Goal: Task Accomplishment & Management: Complete application form

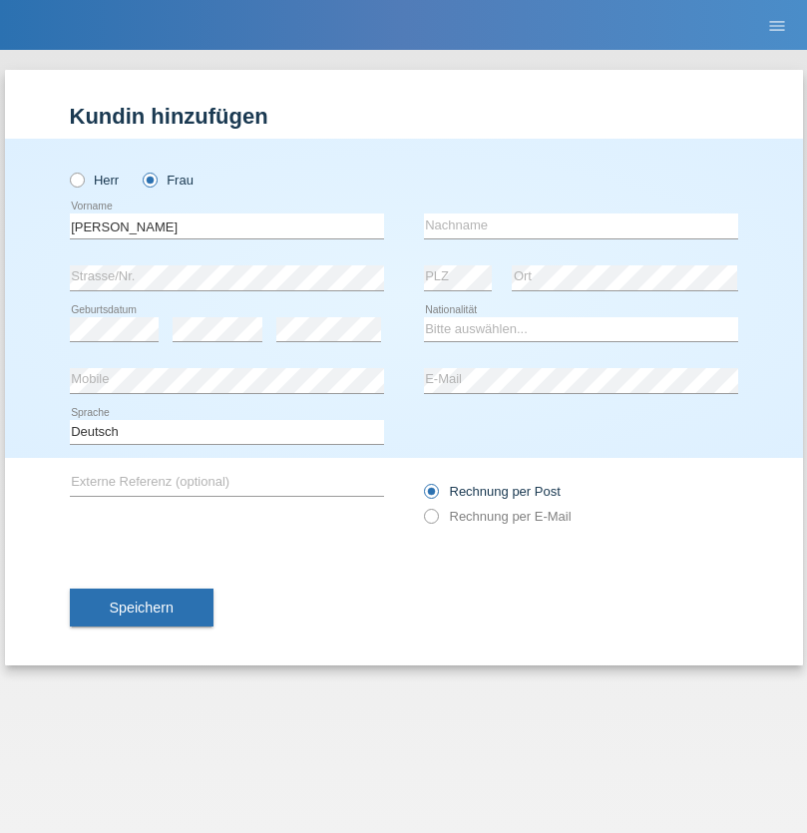
type input "Ruth"
click at [581, 225] on input "text" at bounding box center [581, 225] width 314 height 25
type input "Krebs"
select select "CH"
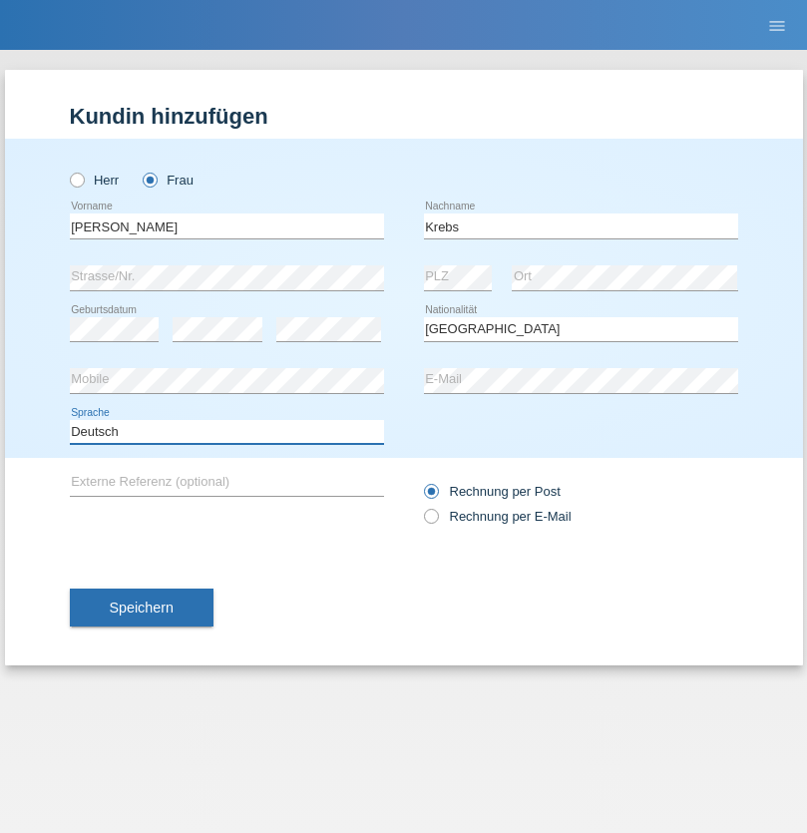
select select "en"
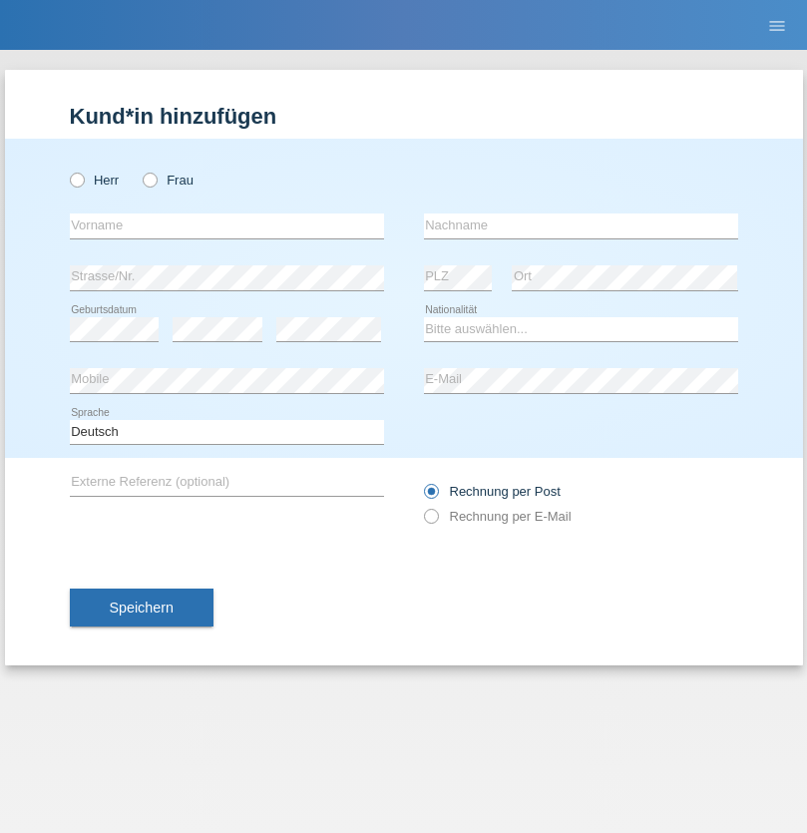
radio input "true"
click at [226, 225] on input "text" at bounding box center [227, 225] width 314 height 25
type input "Qovanaj"
click at [581, 225] on input "text" at bounding box center [581, 225] width 314 height 25
type input "Shaban"
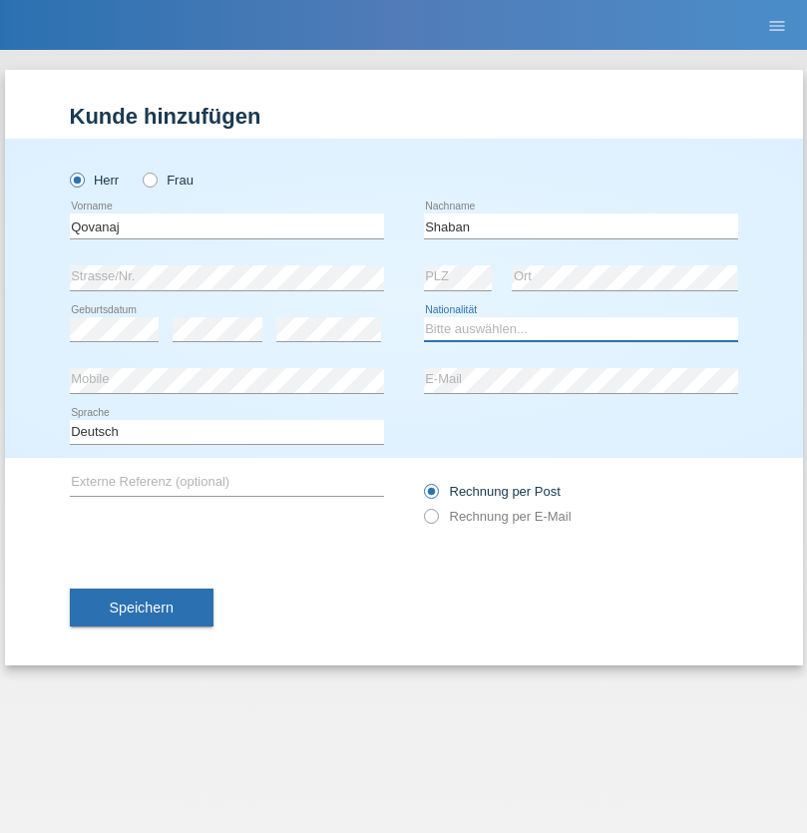
select select "CH"
radio input "true"
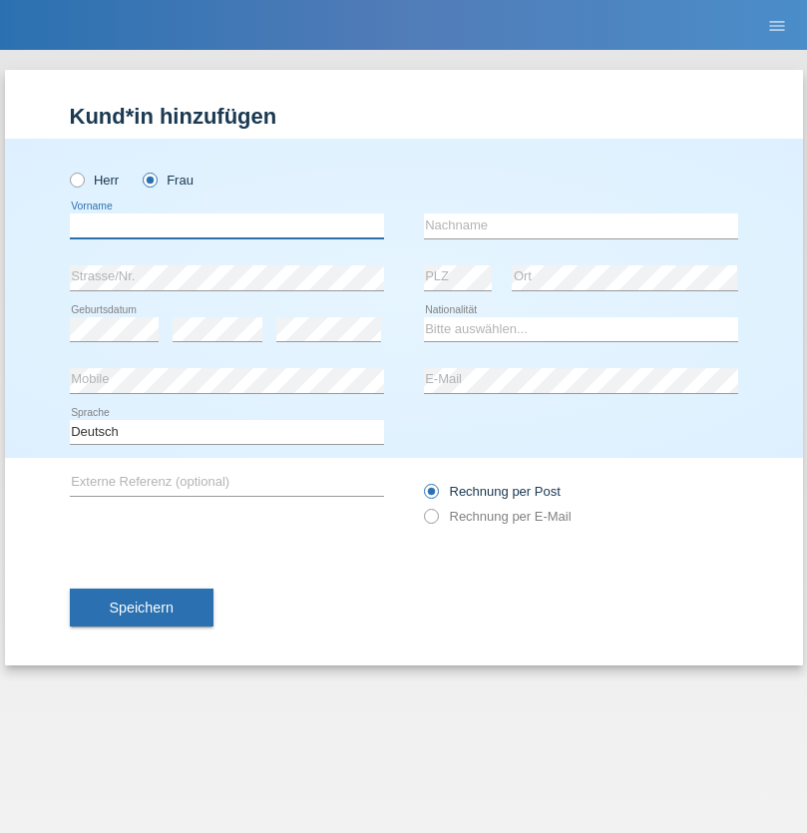
click at [226, 225] on input "text" at bounding box center [227, 225] width 314 height 25
type input "Jashari lmeri"
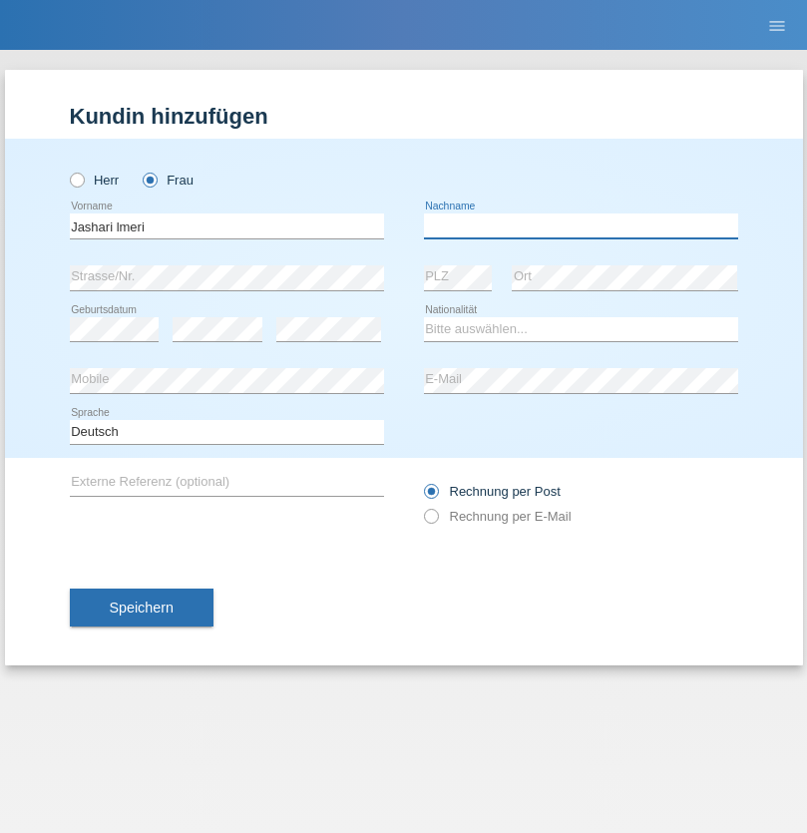
click at [581, 225] on input "text" at bounding box center [581, 225] width 314 height 25
type input "Rabije"
select select "CH"
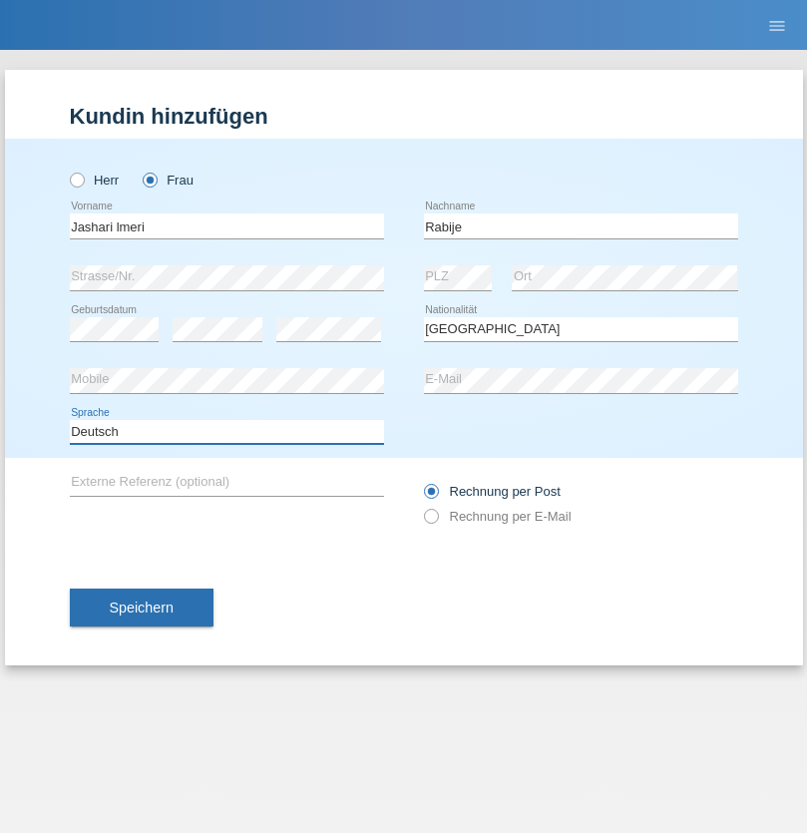
select select "en"
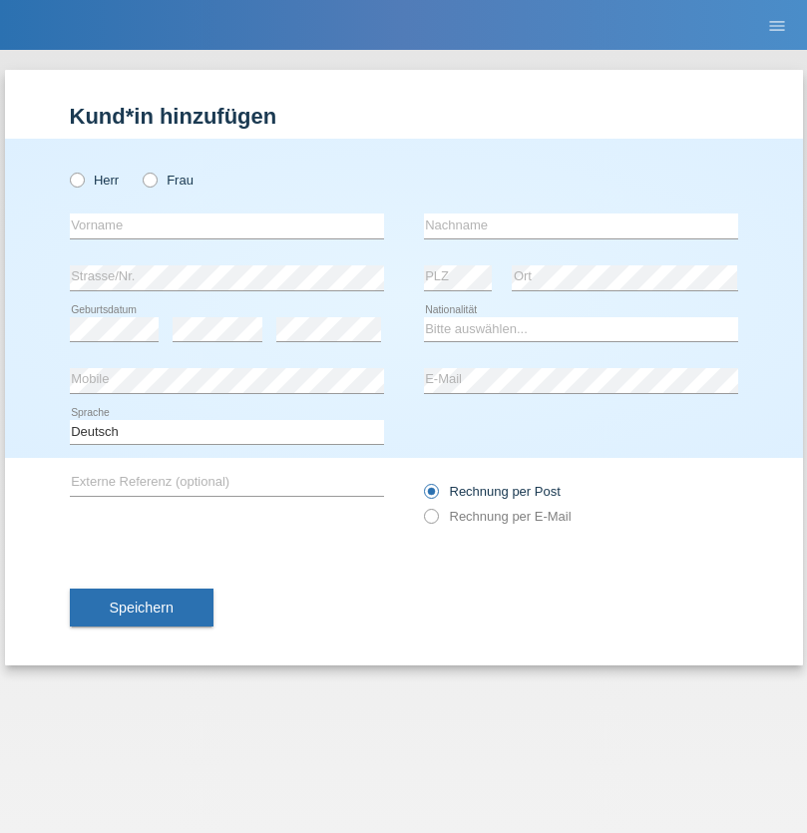
radio input "true"
click at [226, 225] on input "text" at bounding box center [227, 225] width 314 height 25
type input "firat"
click at [581, 225] on input "text" at bounding box center [581, 225] width 314 height 25
type input "kara"
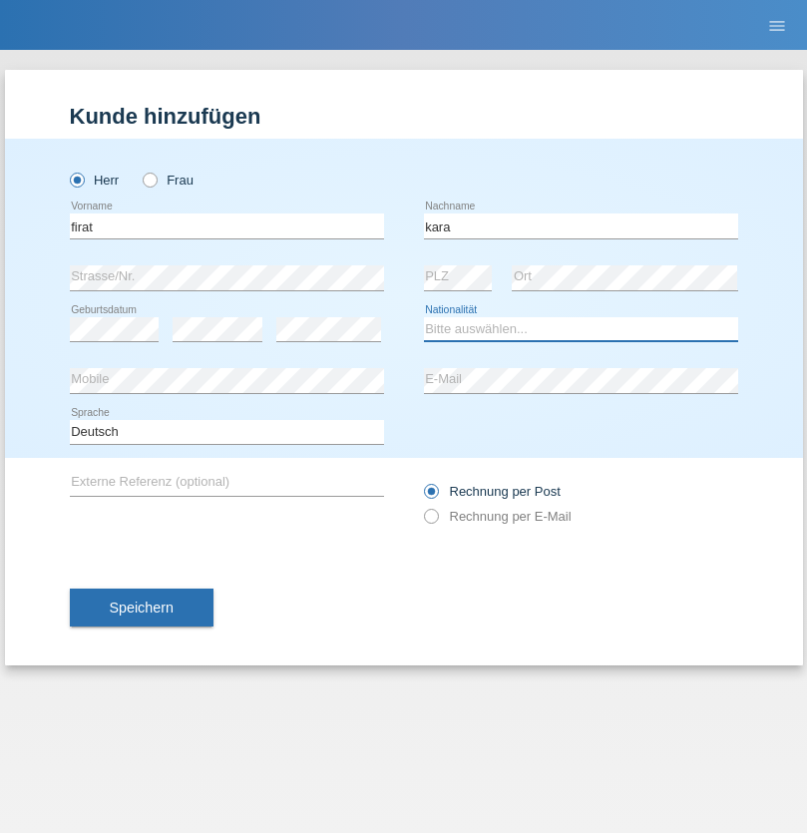
select select "CH"
radio input "true"
click at [226, 225] on input "text" at bounding box center [227, 225] width 314 height 25
type input "Gigov"
click at [581, 225] on input "text" at bounding box center [581, 225] width 314 height 25
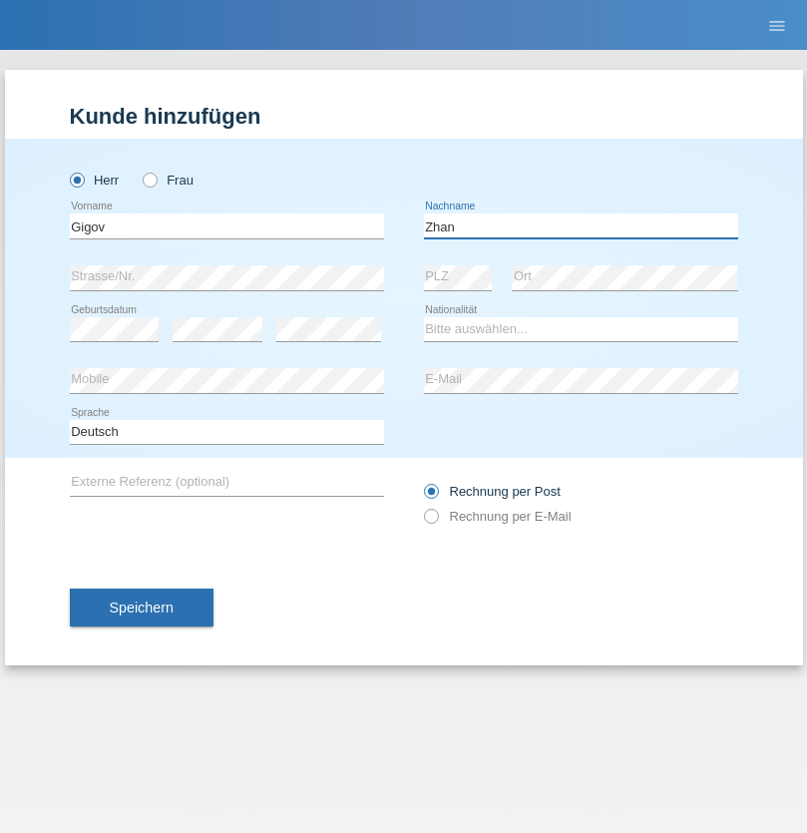
type input "Zhan"
select select "BG"
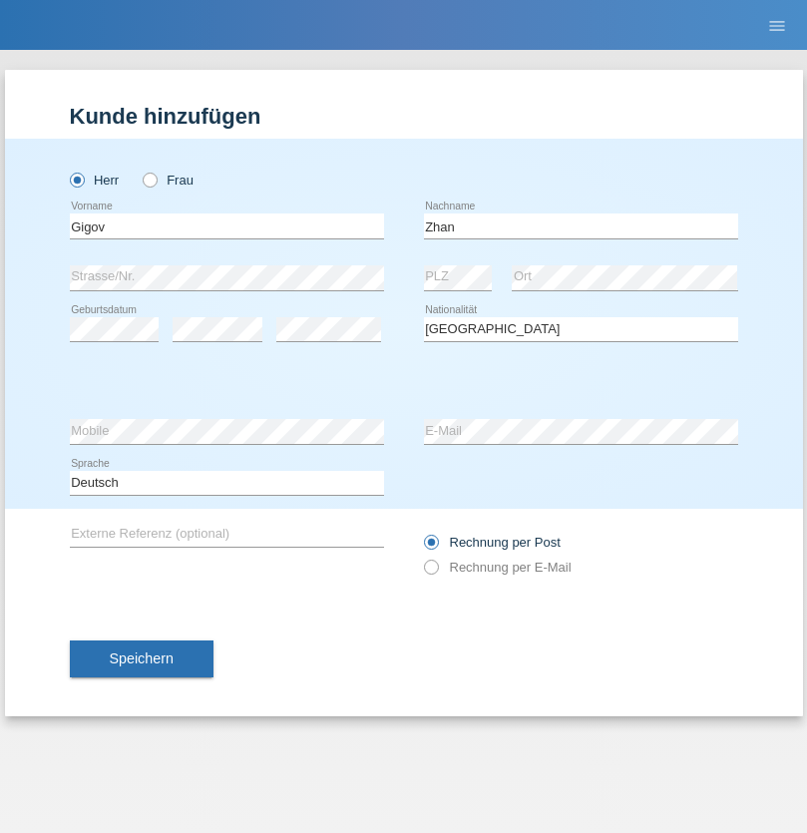
select select "C"
select select "23"
select select "10"
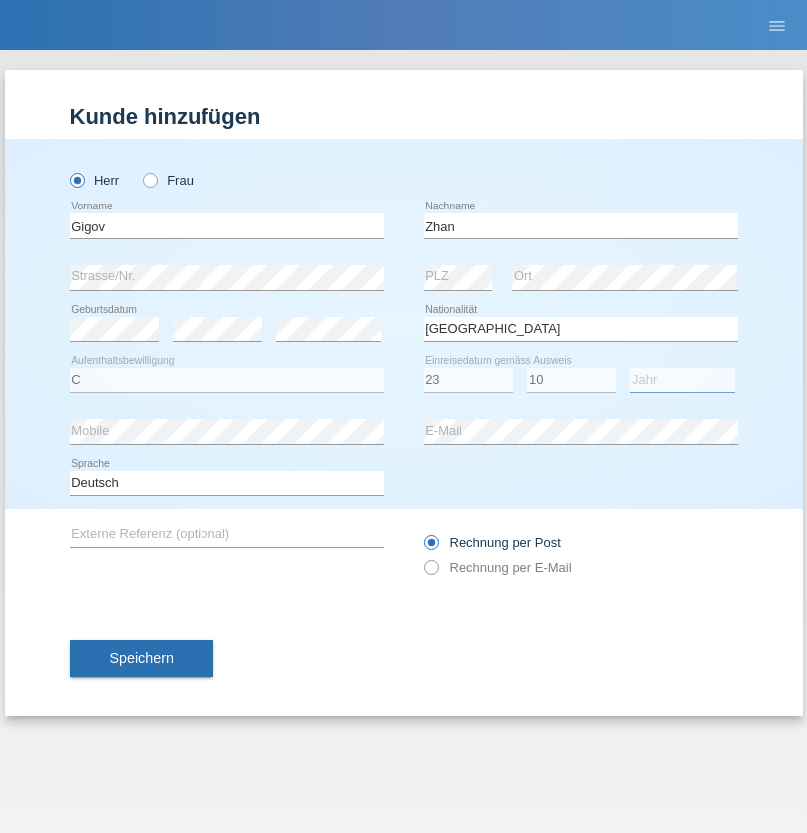
select select "2021"
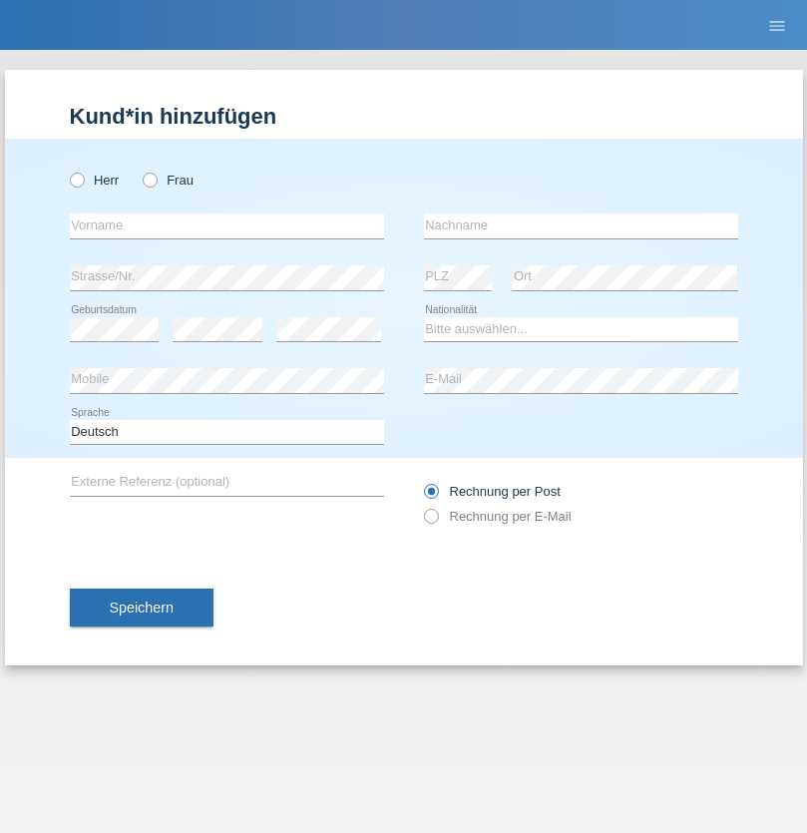
radio input "true"
click at [226, 225] on input "text" at bounding box center [227, 225] width 314 height 25
type input "Amand"
click at [581, 225] on input "text" at bounding box center [581, 225] width 314 height 25
type input "Pires"
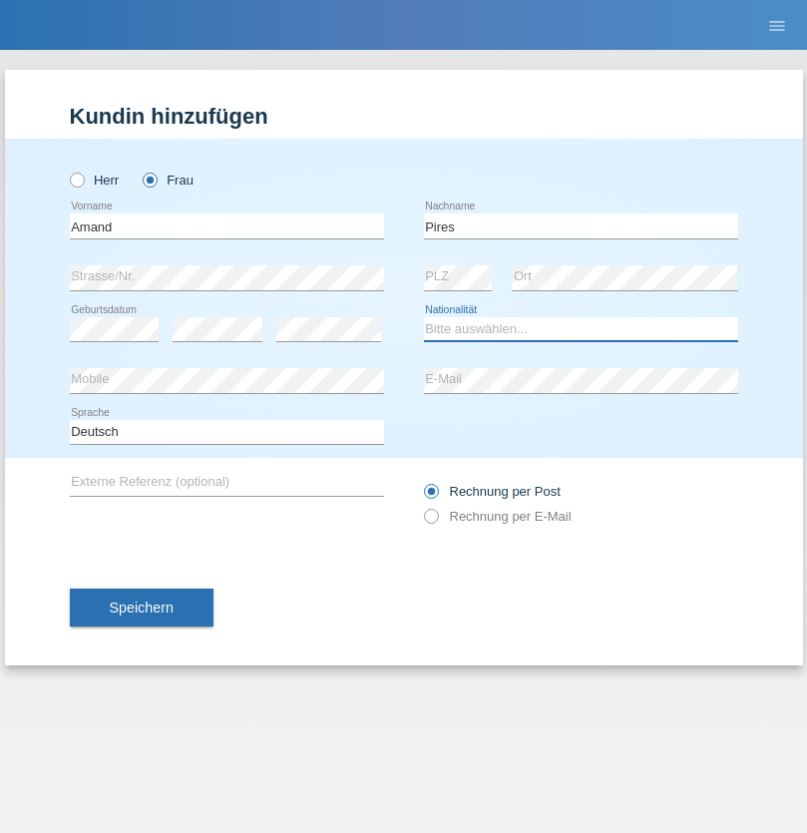
select select "CH"
radio input "true"
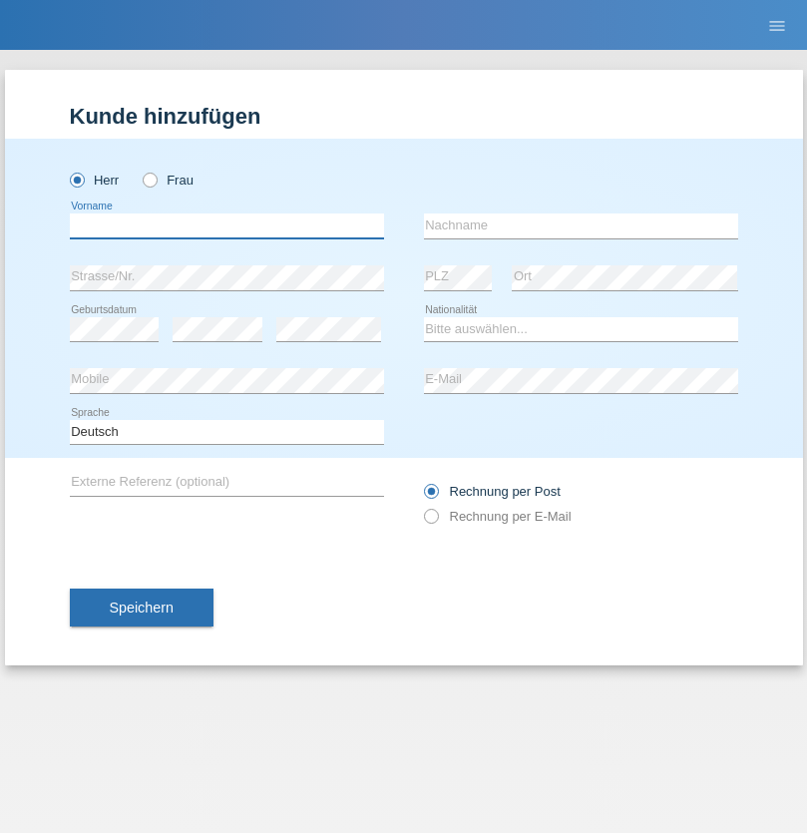
click at [226, 225] on input "text" at bounding box center [227, 225] width 314 height 25
type input "Anwar"
click at [581, 225] on input "text" at bounding box center [581, 225] width 314 height 25
type input "Saidi"
select select "CH"
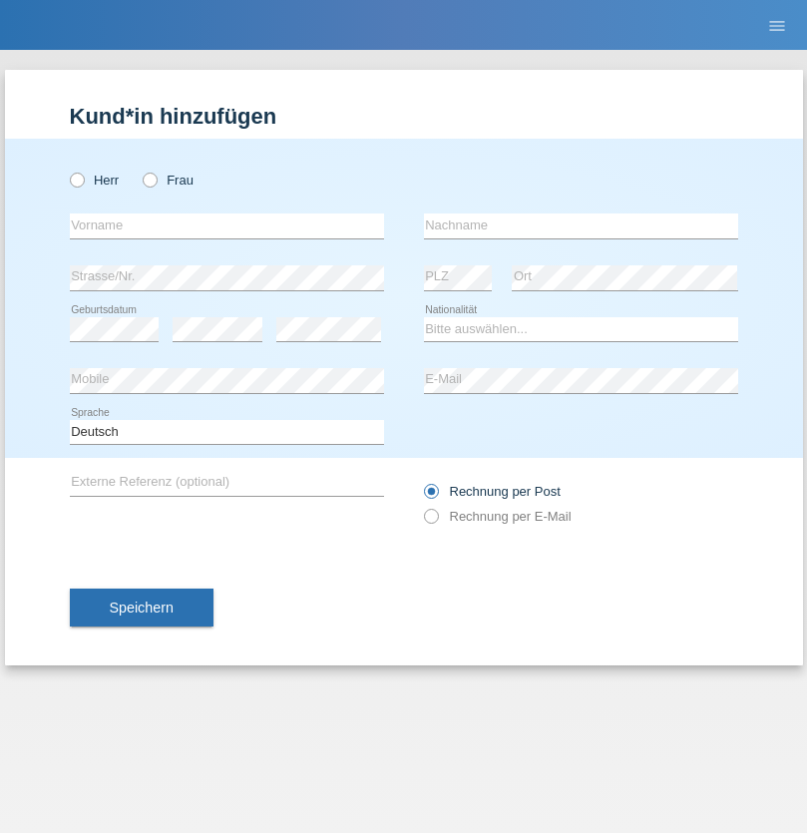
radio input "true"
click at [226, 225] on input "text" at bounding box center [227, 225] width 314 height 25
type input "Matusa"
click at [581, 225] on input "text" at bounding box center [581, 225] width 314 height 25
type input "Marian valentin"
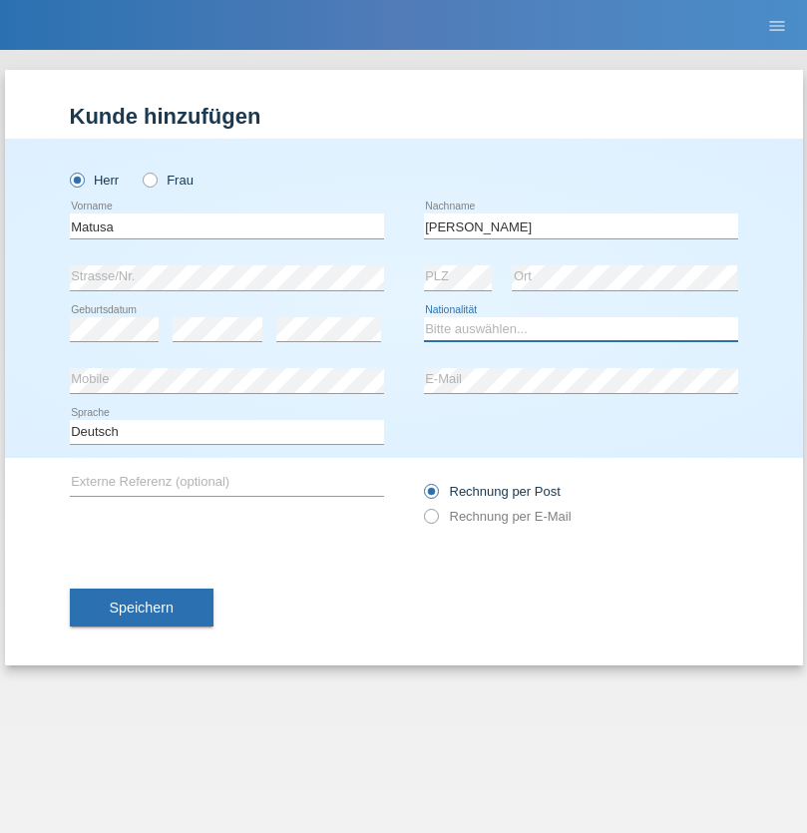
select select "OM"
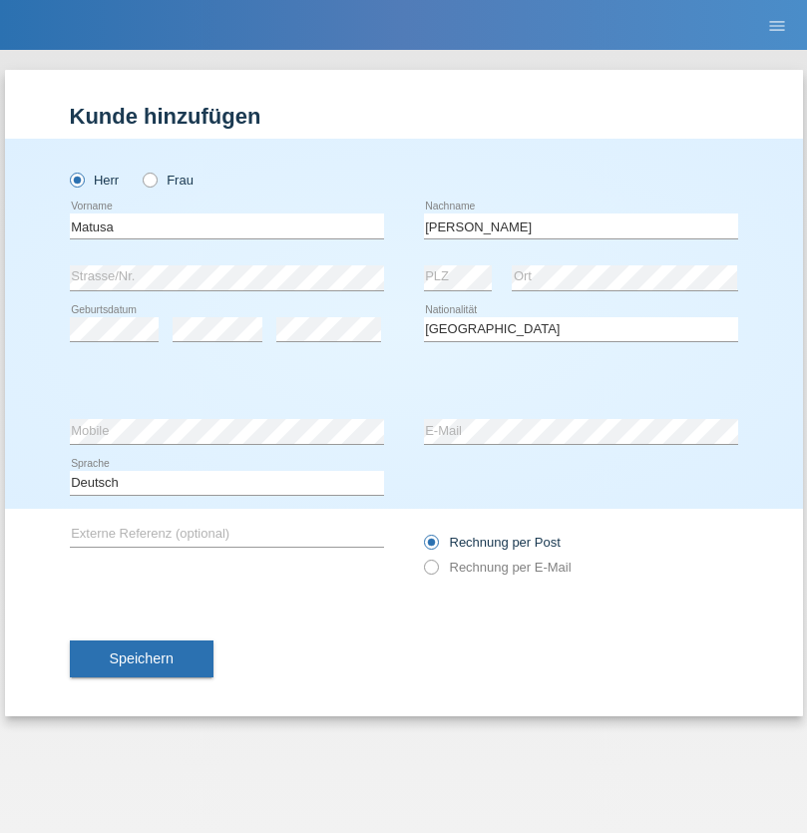
select select "C"
select select "01"
select select "06"
select select "2016"
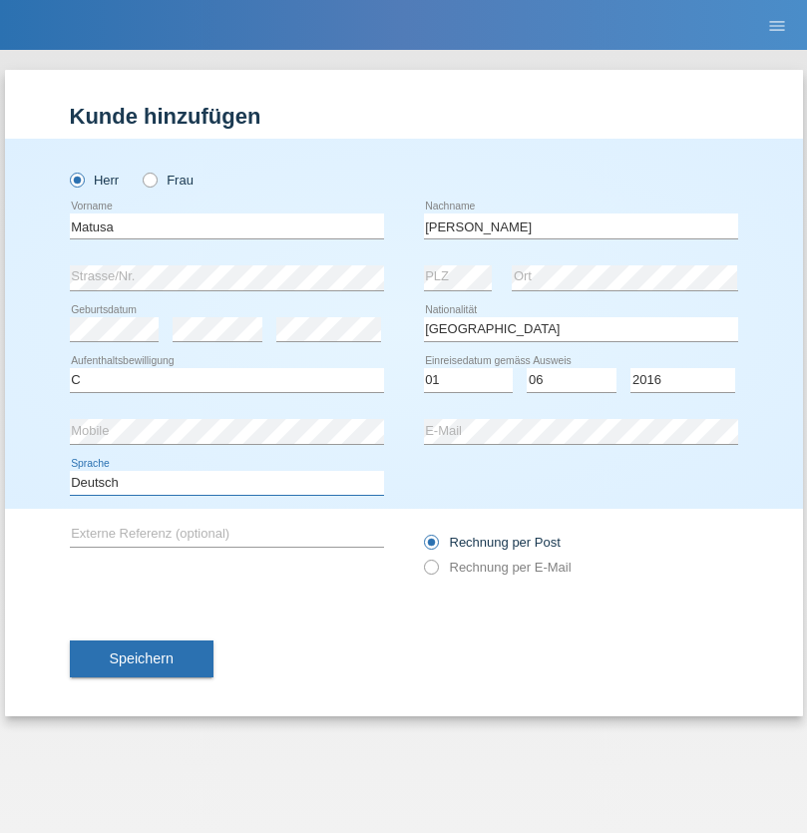
select select "en"
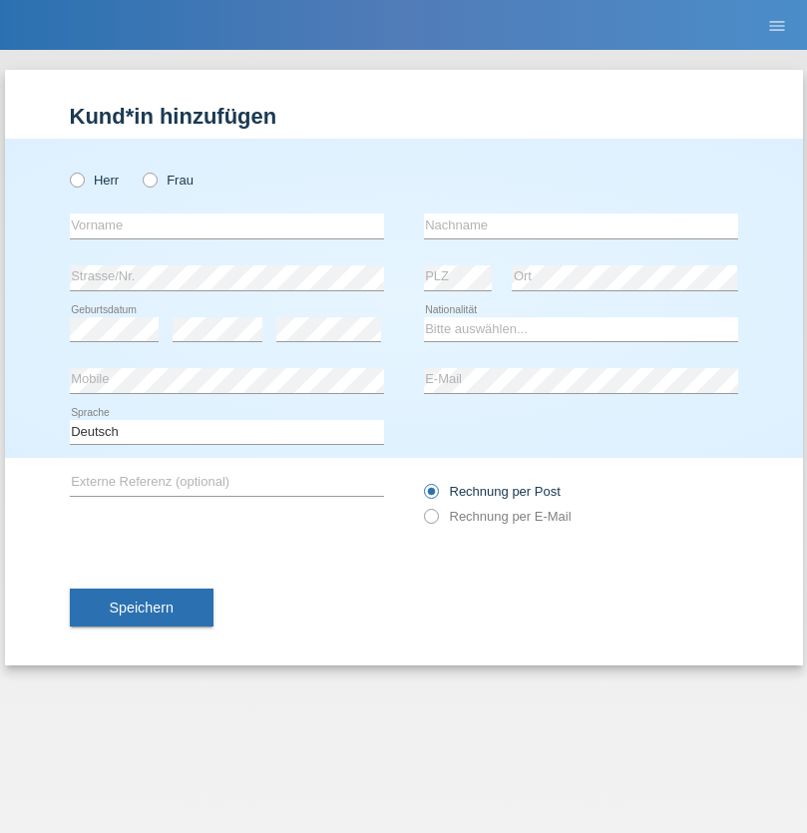
radio input "true"
click at [226, 225] on input "text" at bounding box center [227, 225] width 314 height 25
type input "Edinson Maurício"
click at [581, 225] on input "text" at bounding box center [581, 225] width 314 height 25
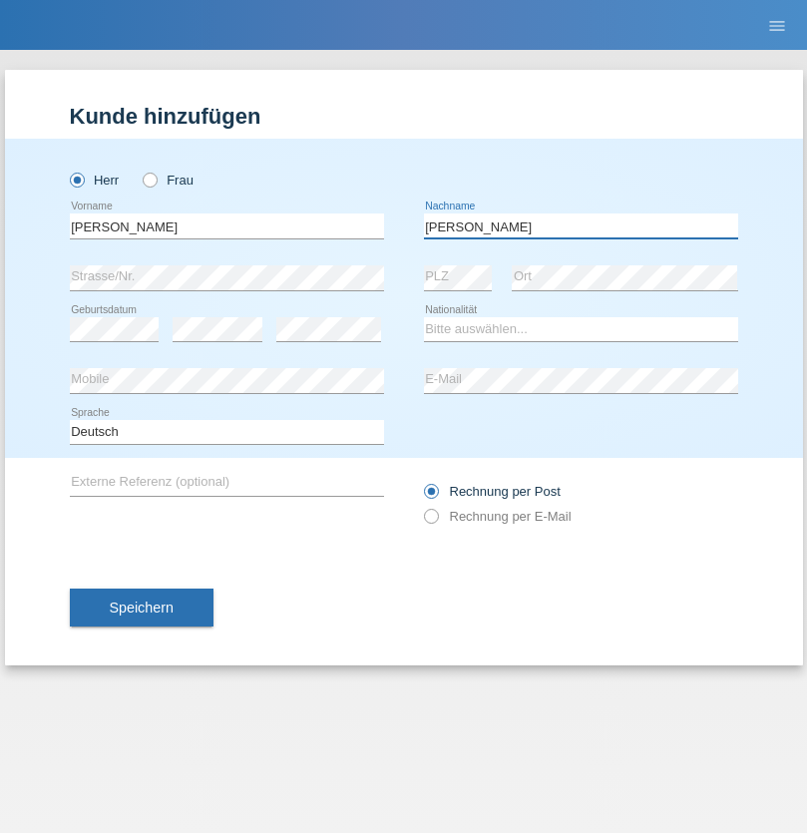
type input "Branquinho Alexander"
select select "PT"
select select "C"
select select "23"
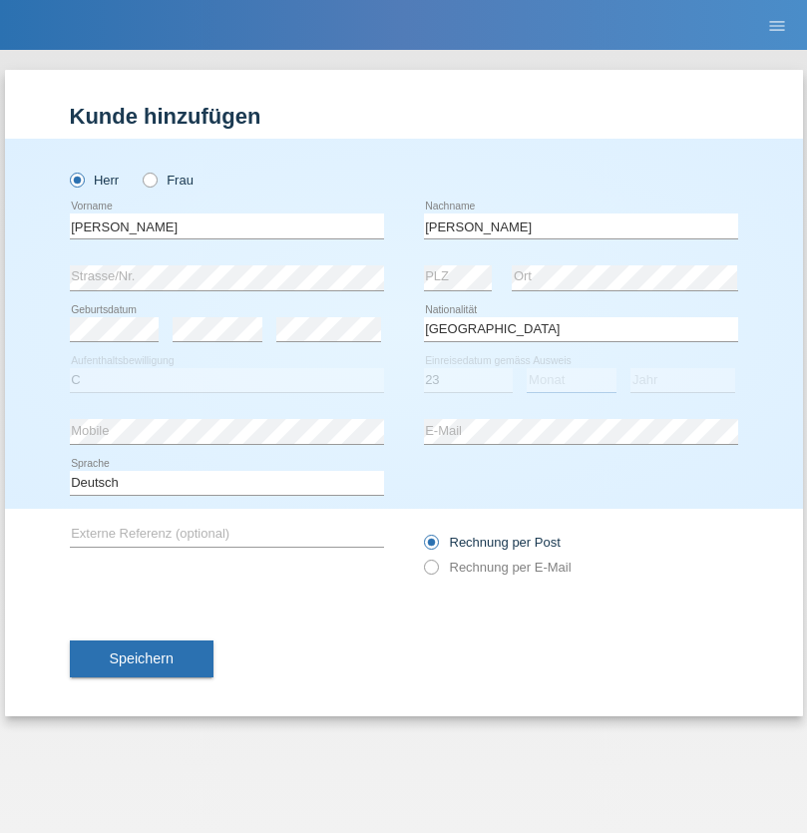
select select "08"
select select "2021"
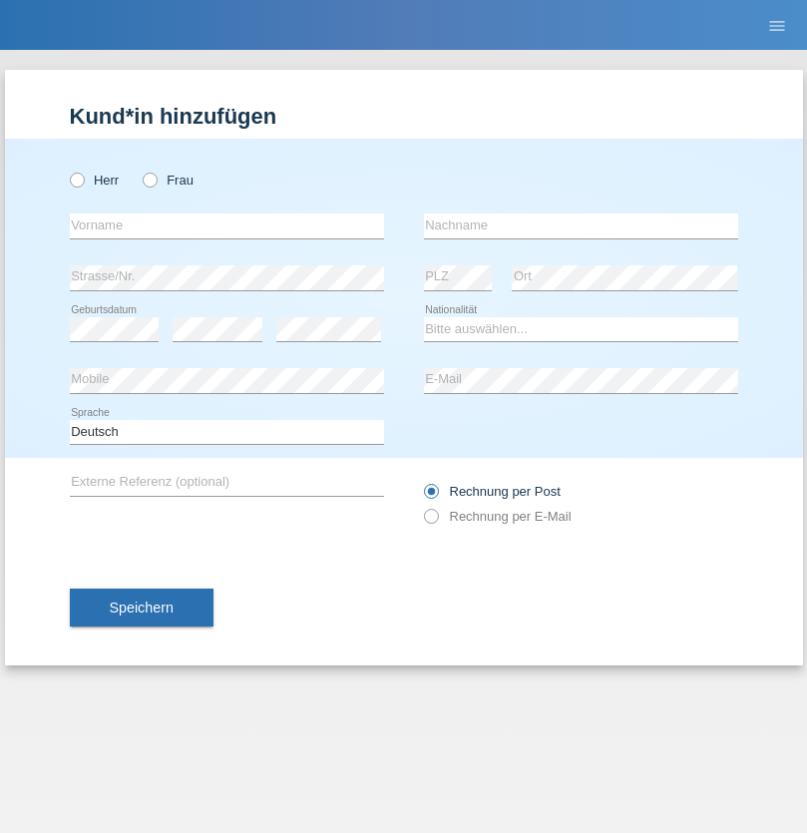
radio input "true"
click at [226, 225] on input "text" at bounding box center [227, 225] width 314 height 25
type input "Luca"
click at [581, 225] on input "text" at bounding box center [581, 225] width 314 height 25
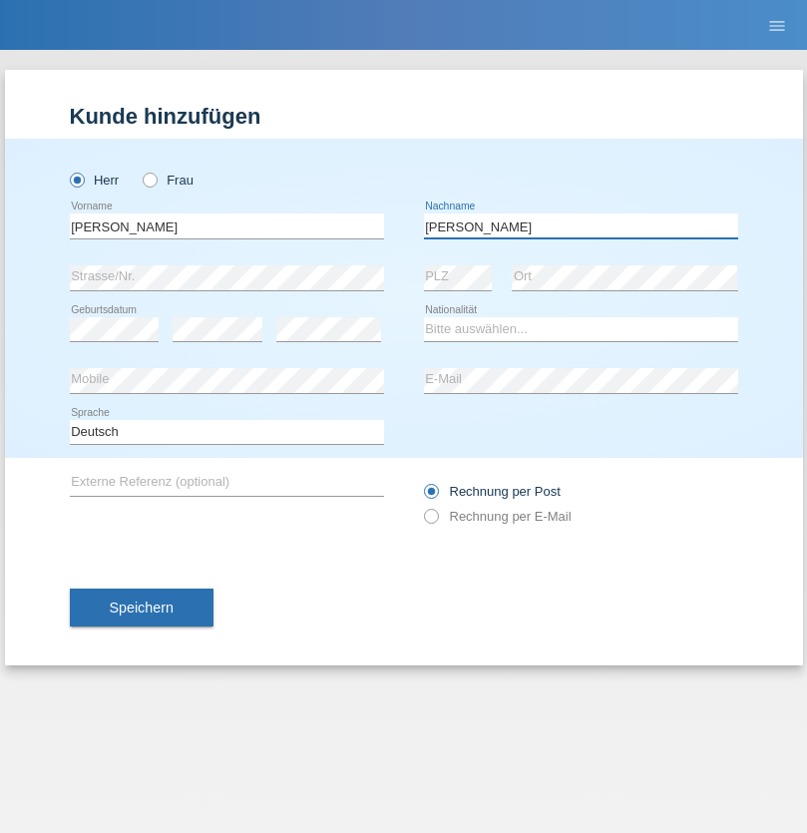
type input "Meier"
select select "CH"
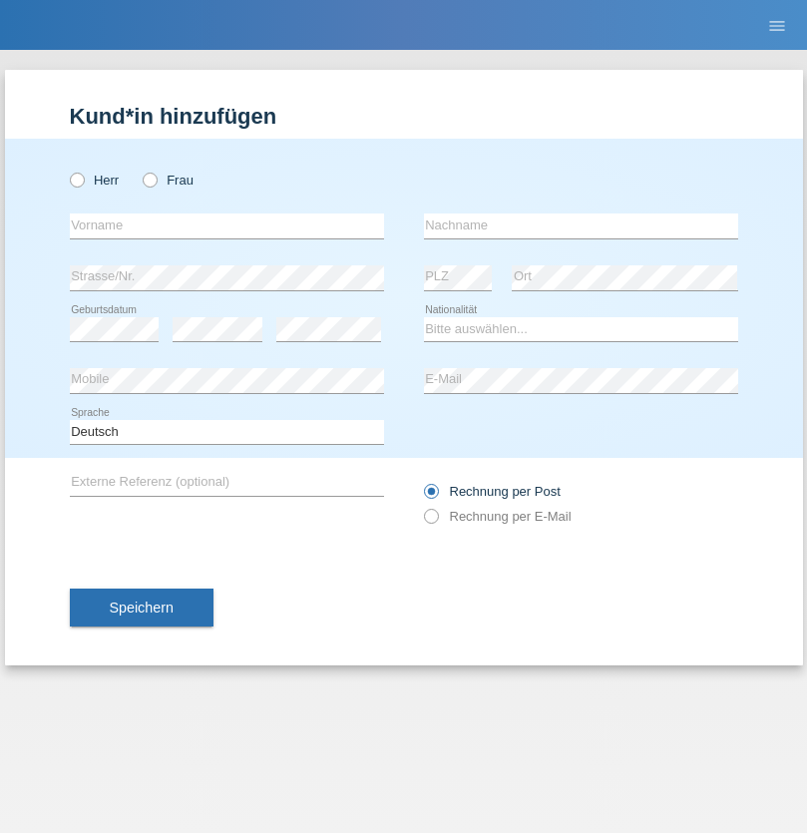
radio input "true"
click at [226, 225] on input "text" at bounding box center [227, 225] width 314 height 25
type input "Szilvia"
click at [581, 225] on input "text" at bounding box center [581, 225] width 314 height 25
type input "Olakh"
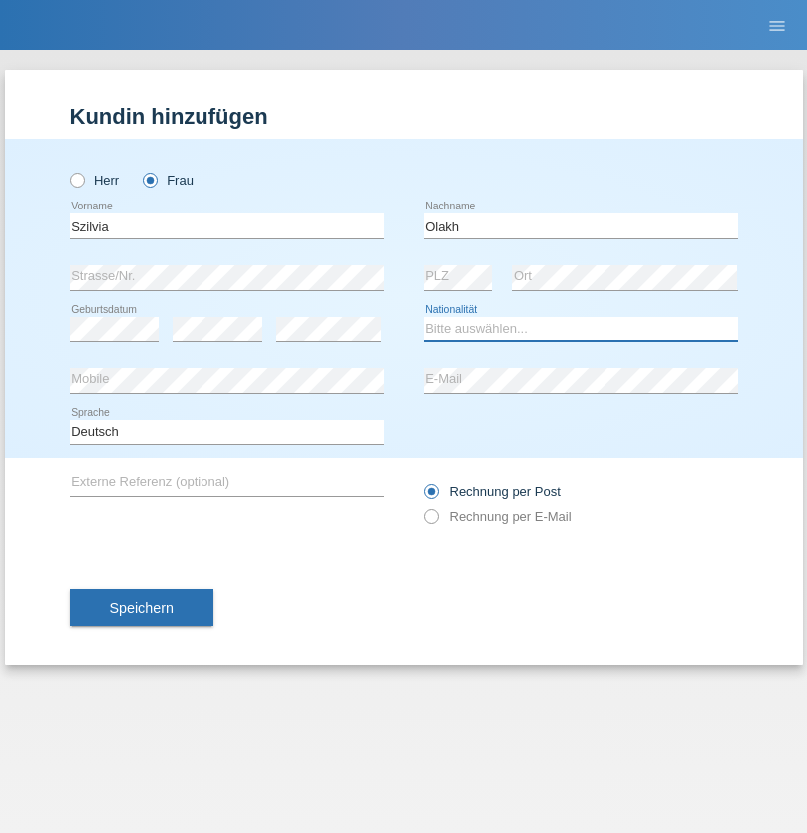
select select "UA"
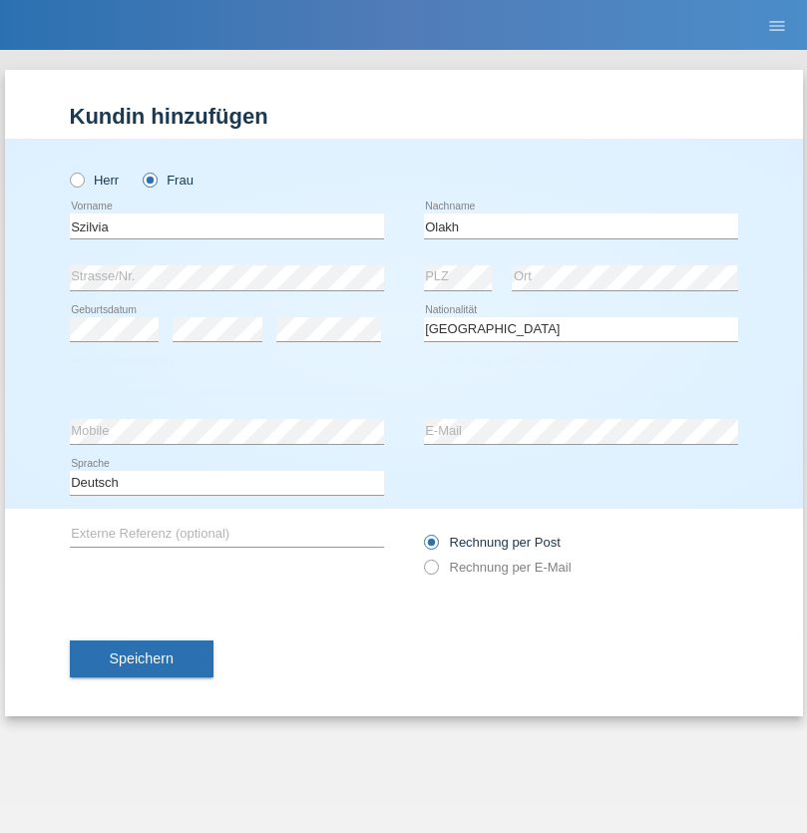
select select "C"
select select "14"
select select "09"
select select "2021"
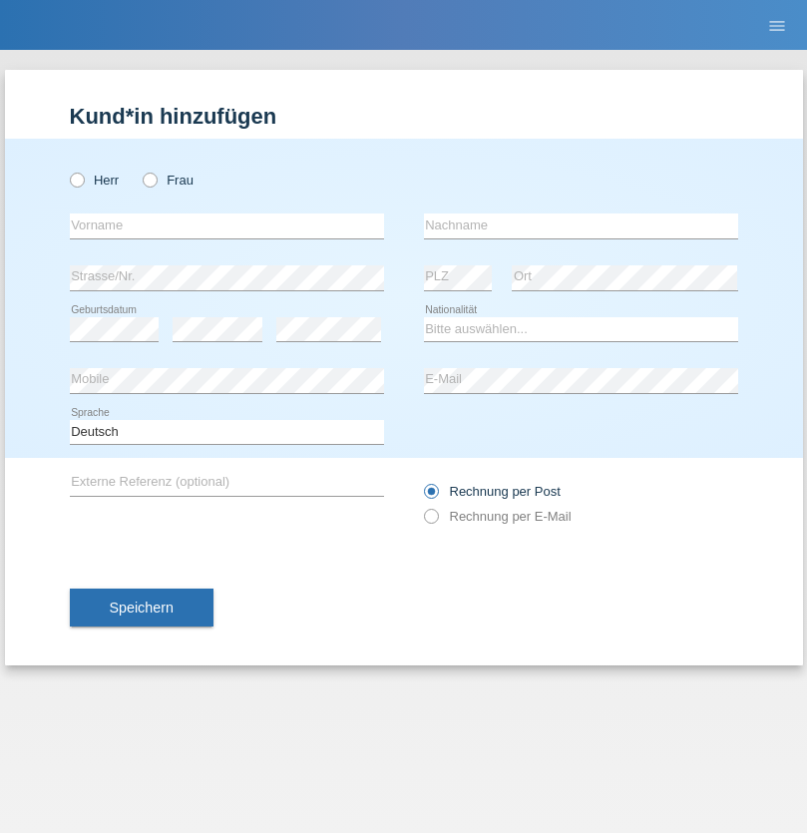
radio input "true"
click at [226, 225] on input "text" at bounding box center [227, 225] width 314 height 25
type input "Asrit"
click at [581, 225] on input "text" at bounding box center [581, 225] width 314 height 25
type input "Kupa"
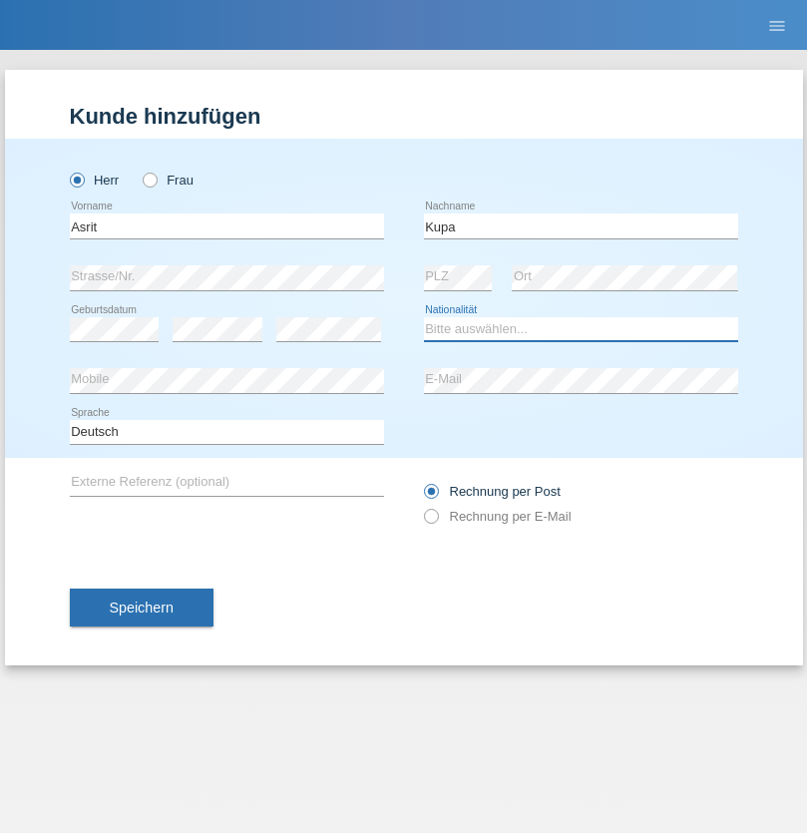
select select "MK"
select select "C"
select select "27"
select select "05"
radio input "true"
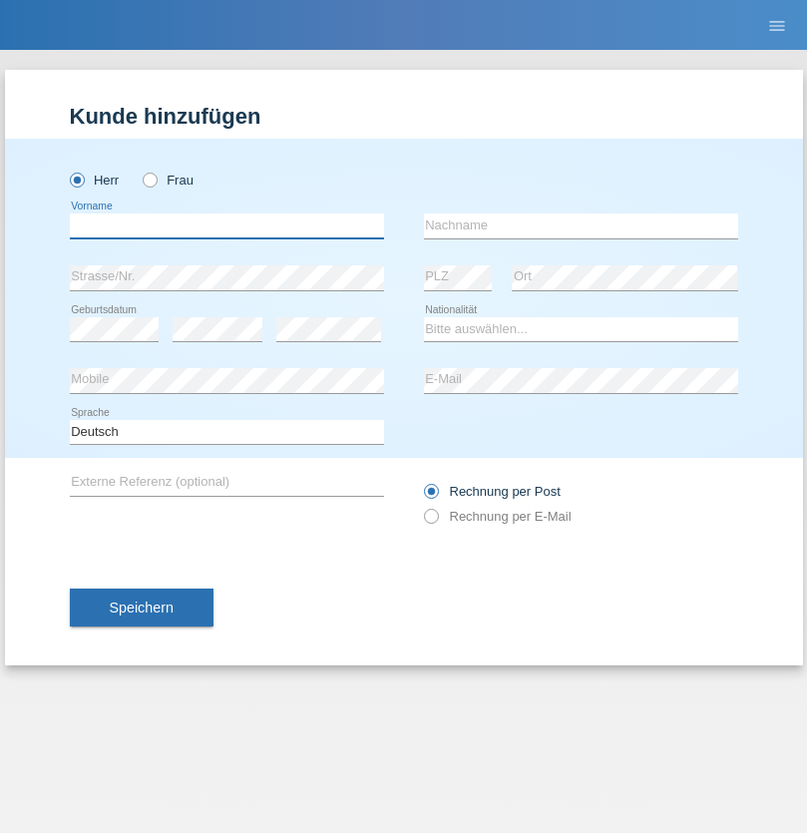
click at [226, 225] on input "text" at bounding box center [227, 225] width 314 height 25
type input "Ibrahim"
click at [581, 225] on input "text" at bounding box center [581, 225] width 314 height 25
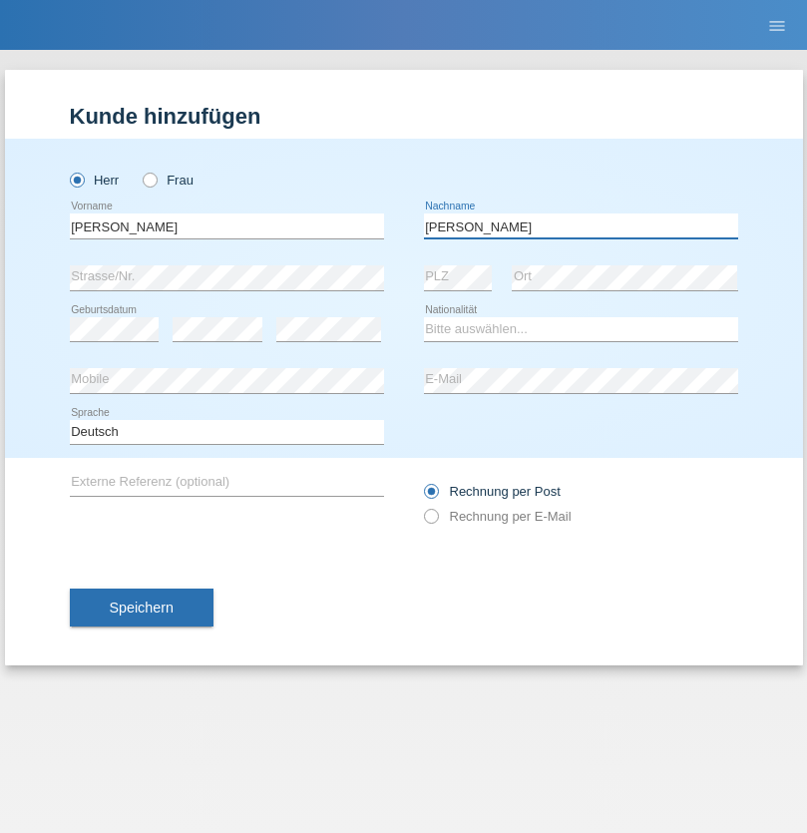
type input "Abbas"
select select "SY"
select select "C"
select select "14"
select select "09"
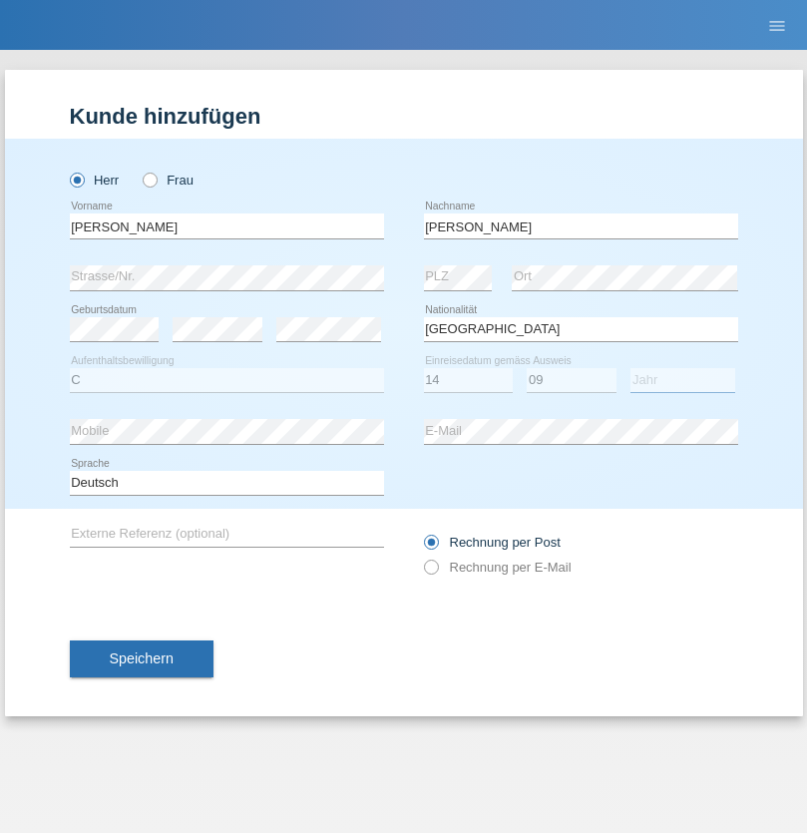
select select "2021"
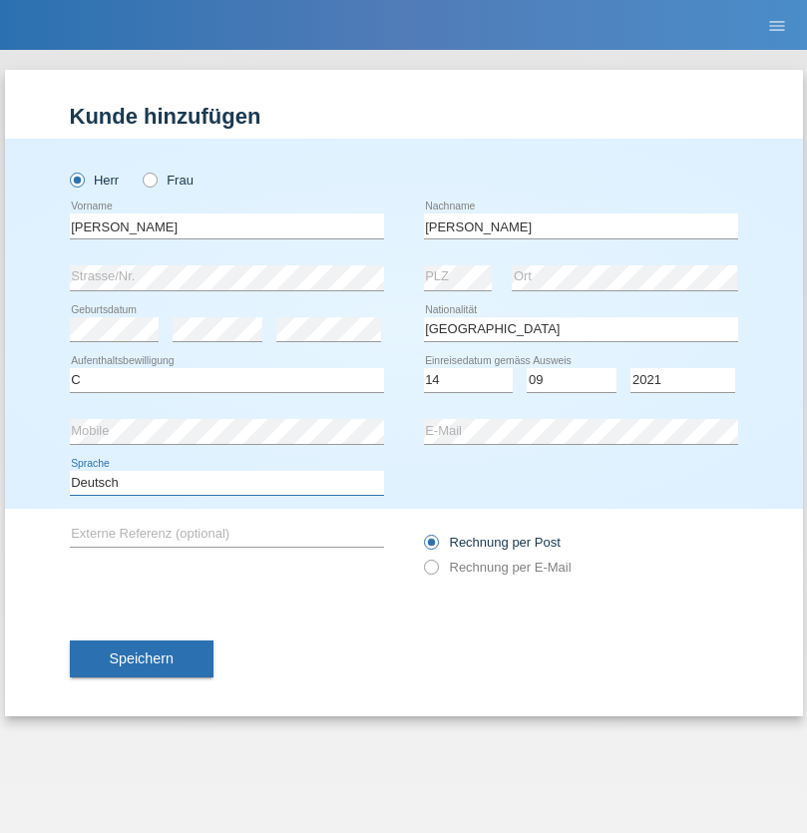
select select "en"
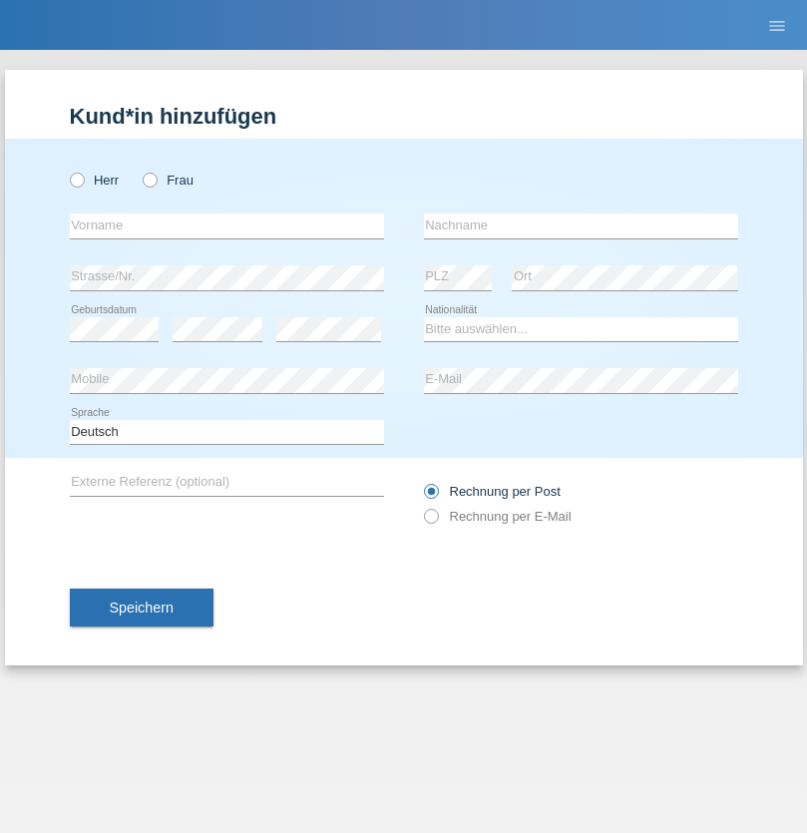
radio input "true"
select select "CH"
radio input "true"
click at [226, 225] on input "text" at bounding box center [227, 225] width 314 height 25
type input "[PERSON_NAME]"
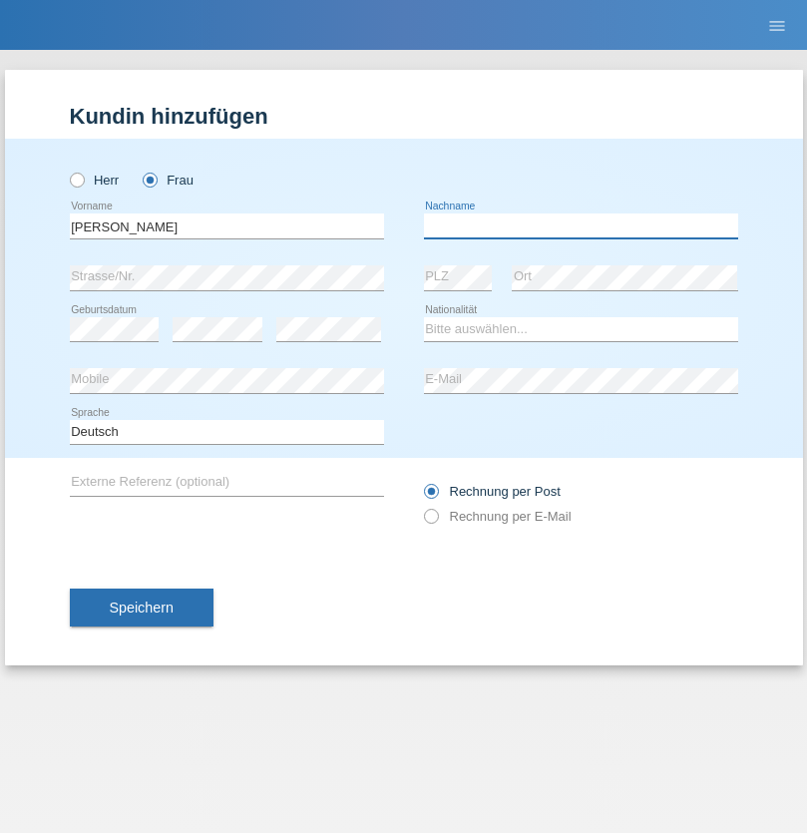
click at [581, 225] on input "text" at bounding box center [581, 225] width 314 height 25
type input "Bacic"
select select "CH"
